Goal: Information Seeking & Learning: Learn about a topic

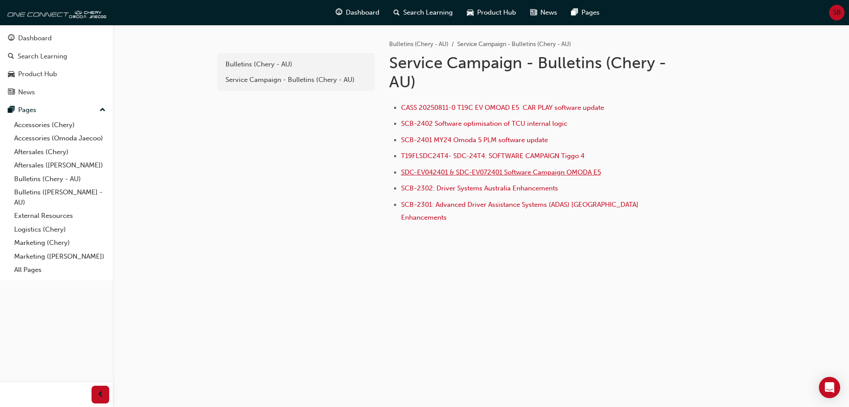
click at [501, 173] on span "SDC-EV042401 & SDC-EV072401 Software Campaign OMODA E5" at bounding box center [501, 172] width 200 height 8
click at [284, 79] on div "Service Campaign - Bulletins (Chery - AU)" at bounding box center [297, 80] width 142 height 10
click at [535, 140] on span "SCB-2401 MY24 Omoda 5 PLM software update" at bounding box center [474, 140] width 147 height 8
click at [288, 67] on div "Bulletins (Chery - AU)" at bounding box center [297, 64] width 142 height 10
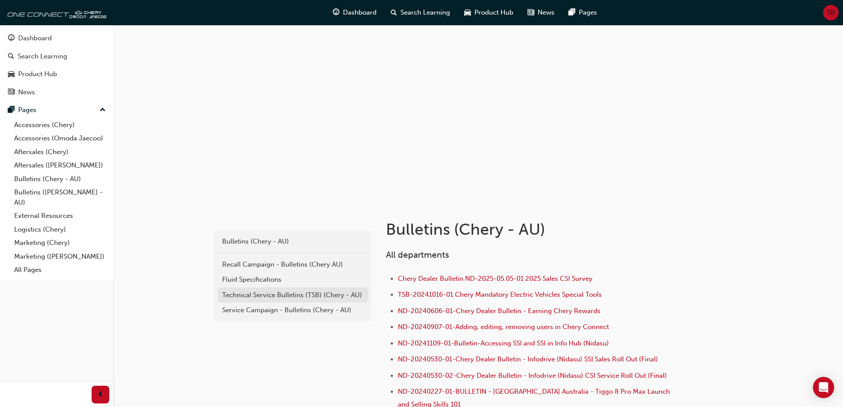
click at [294, 293] on div "Technical Service Bulletins (TSB) (Chery - AU)" at bounding box center [293, 295] width 142 height 10
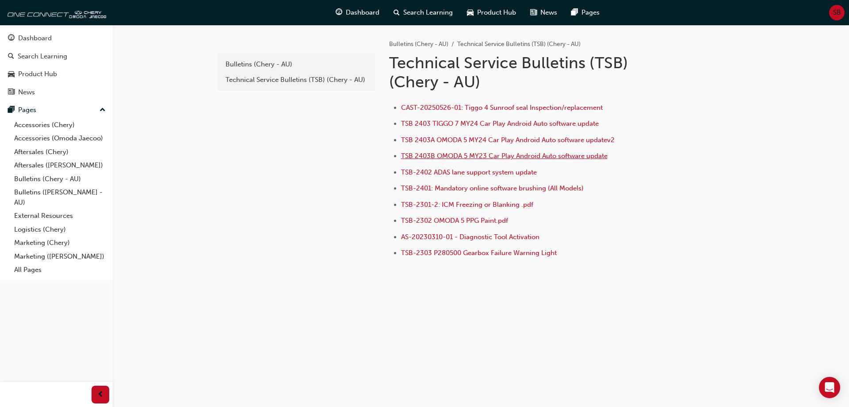
click at [568, 155] on span "TSB 2403B OMODA 5 MY23 Car Play Android Auto software update" at bounding box center [504, 156] width 207 height 8
